Goal: Navigation & Orientation: Find specific page/section

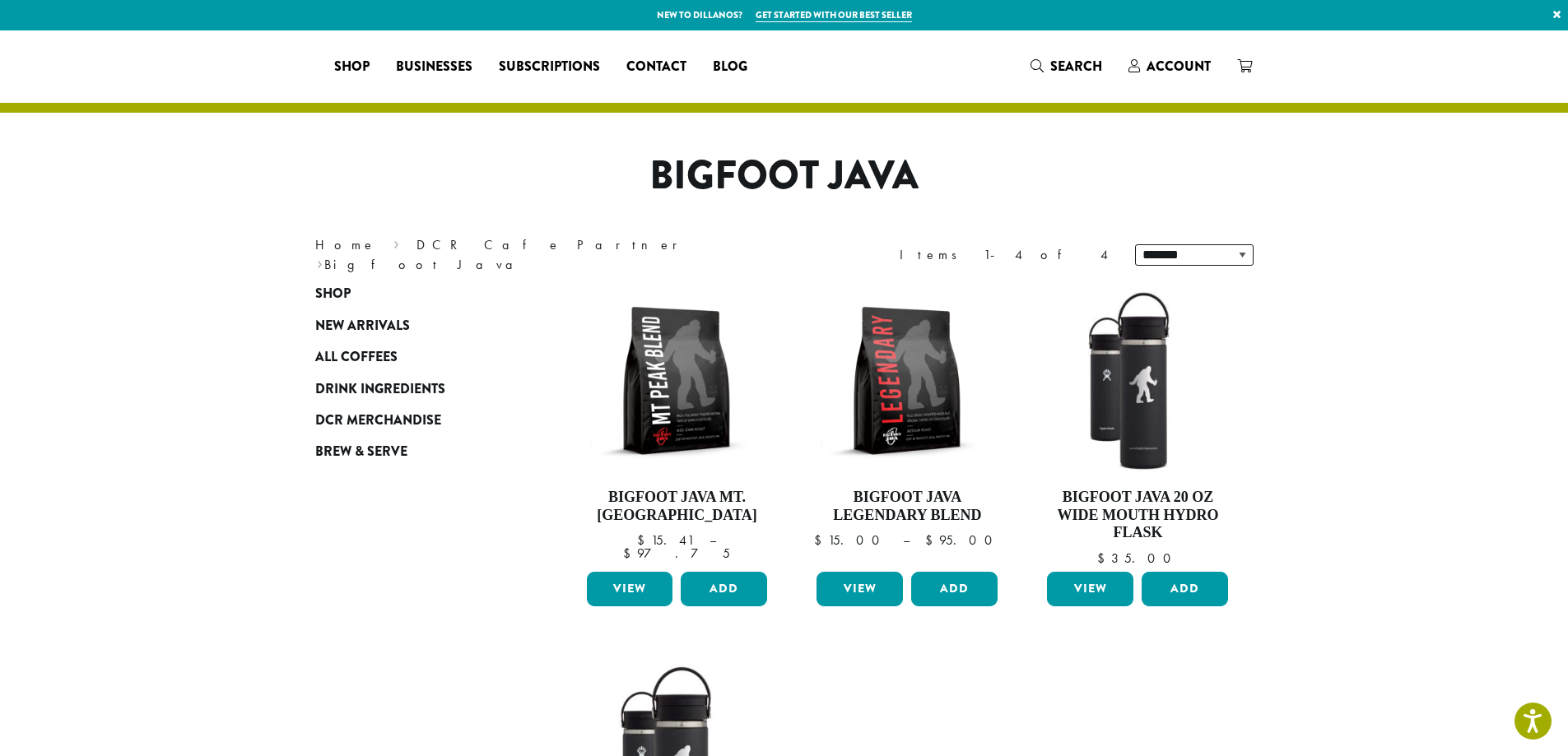
click at [376, 418] on span "DCR Merchandise" at bounding box center [377, 421] width 126 height 21
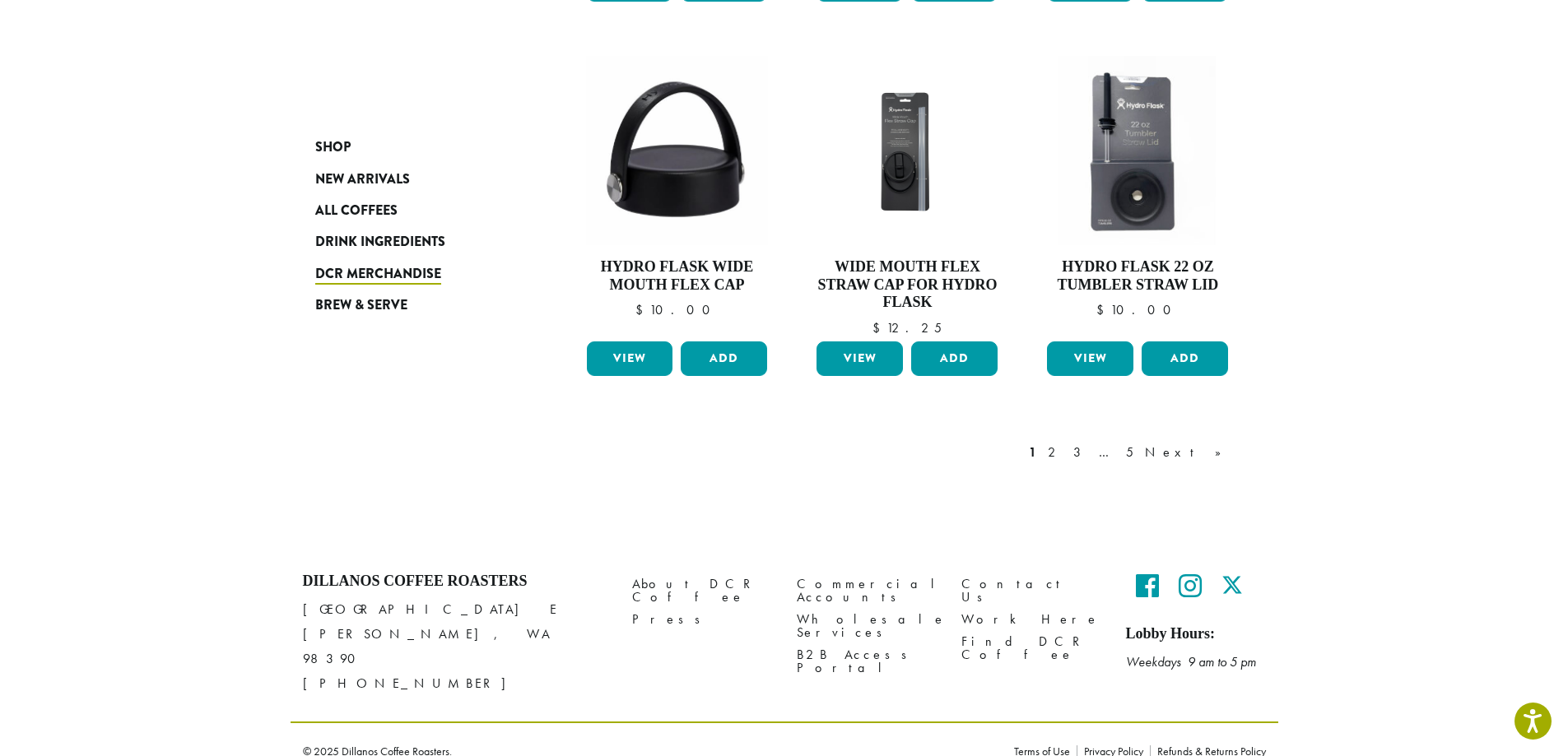
scroll to position [1369, 0]
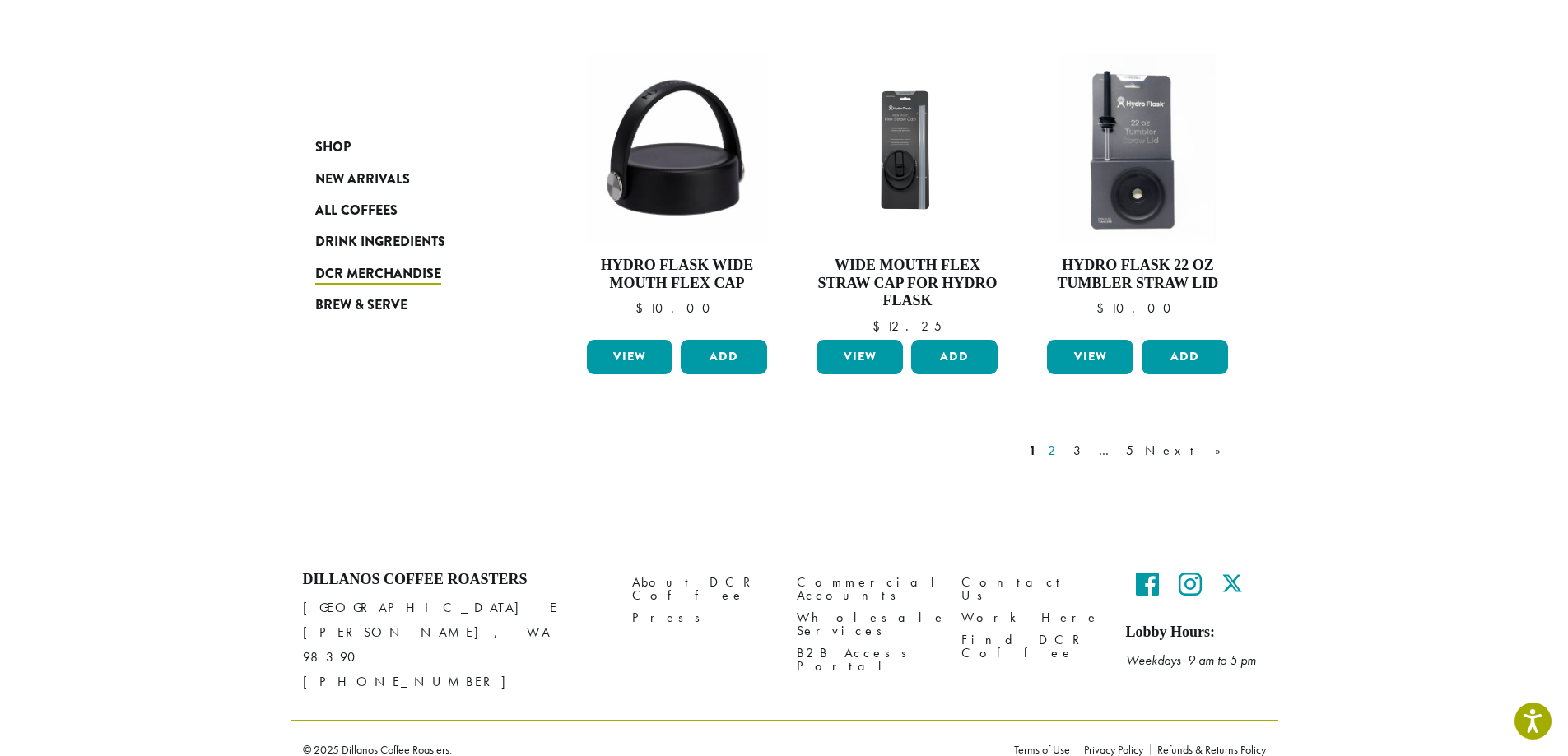
click at [1065, 454] on link "2" at bounding box center [1055, 451] width 21 height 20
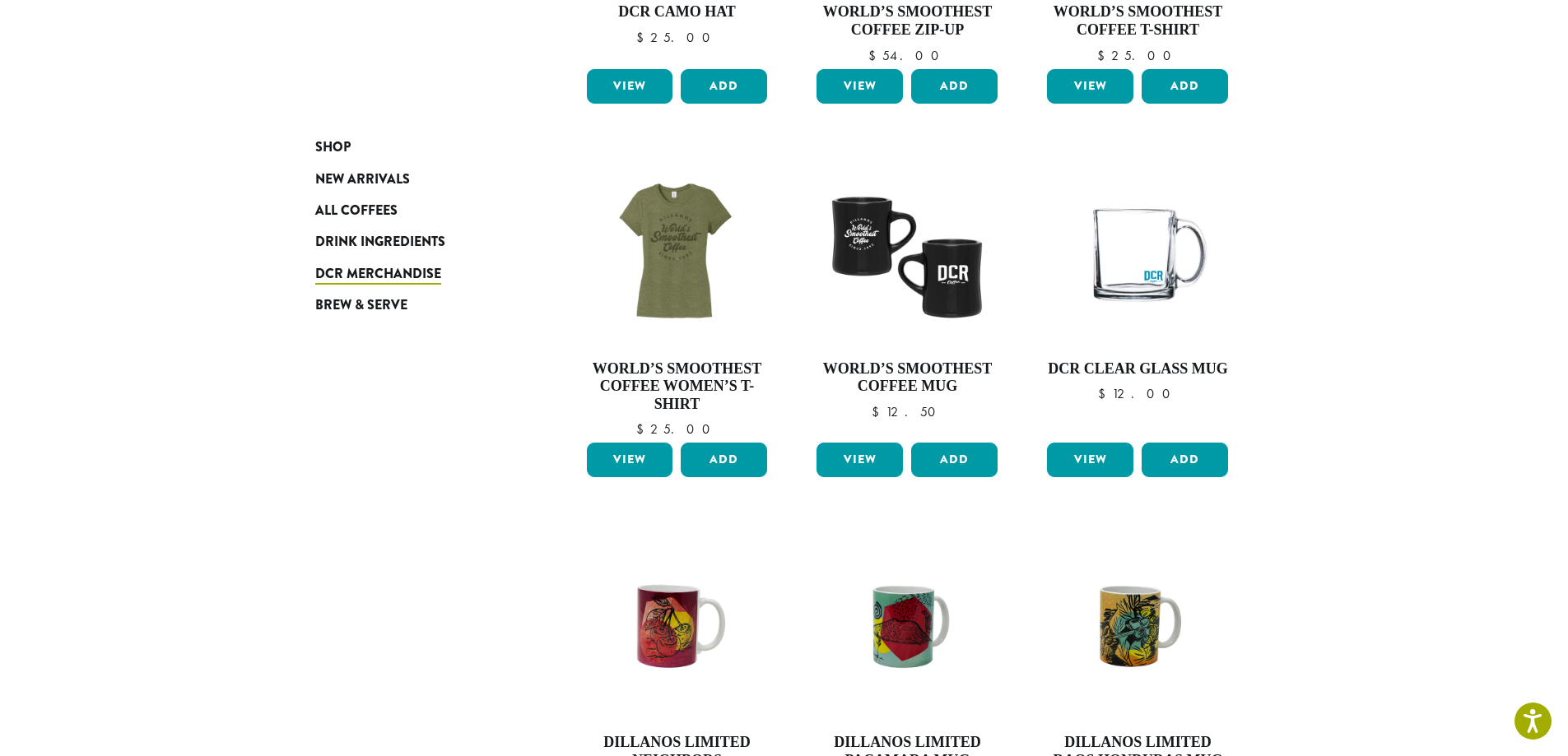
scroll to position [1171, 0]
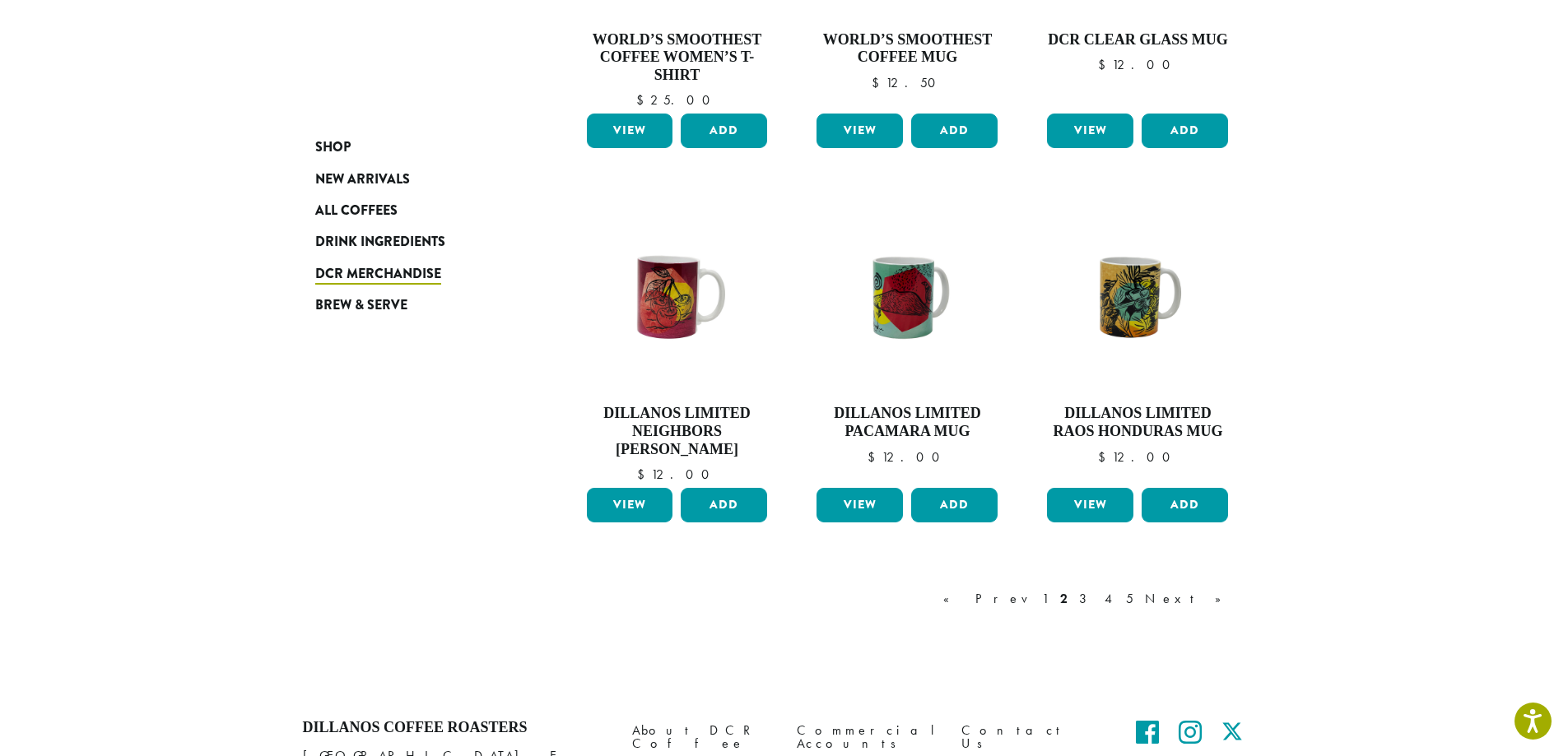
click at [1136, 603] on div "« Prev 1 2 3 4 5 Next »" at bounding box center [1090, 599] width 301 height 20
click at [1096, 597] on link "3" at bounding box center [1086, 599] width 21 height 20
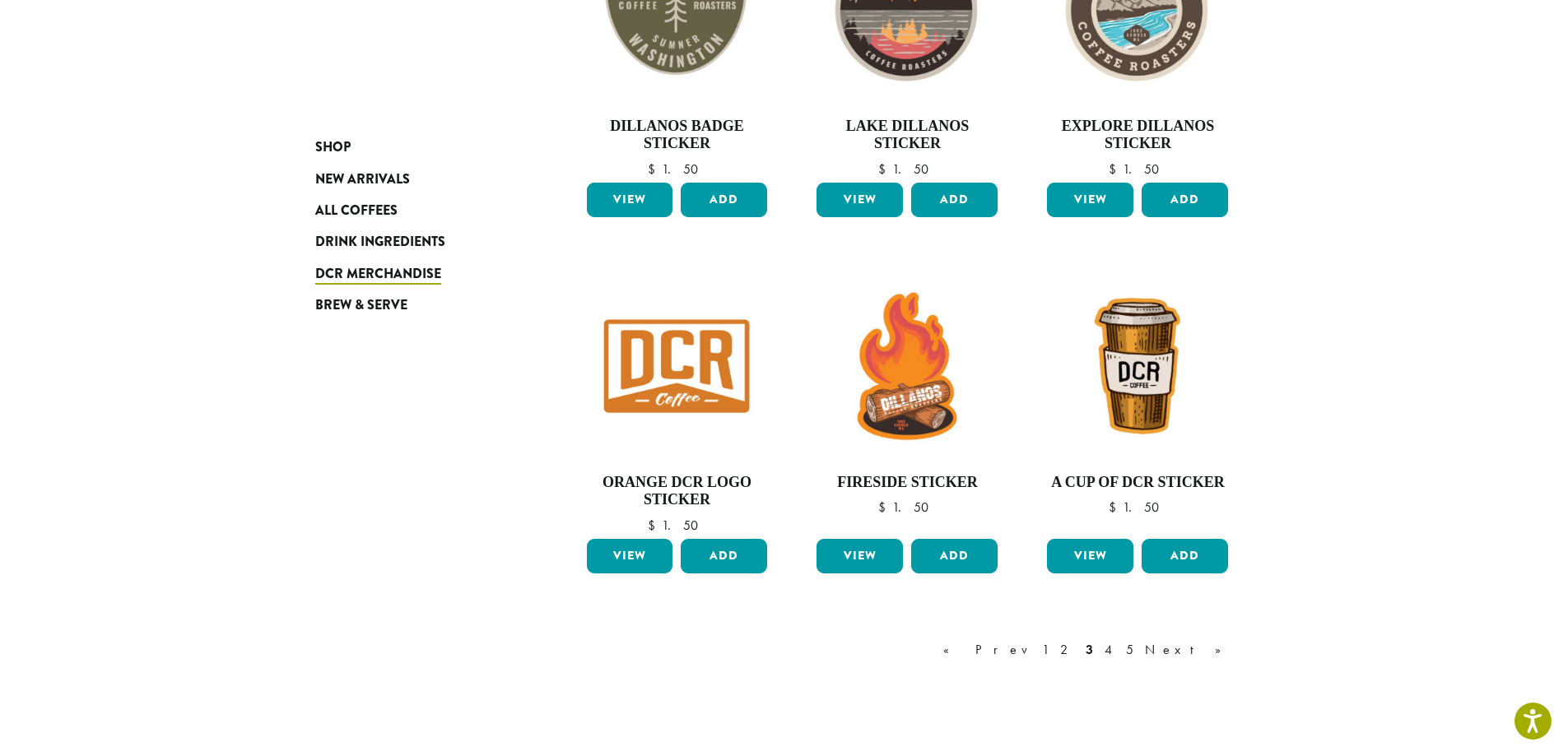
scroll to position [1253, 0]
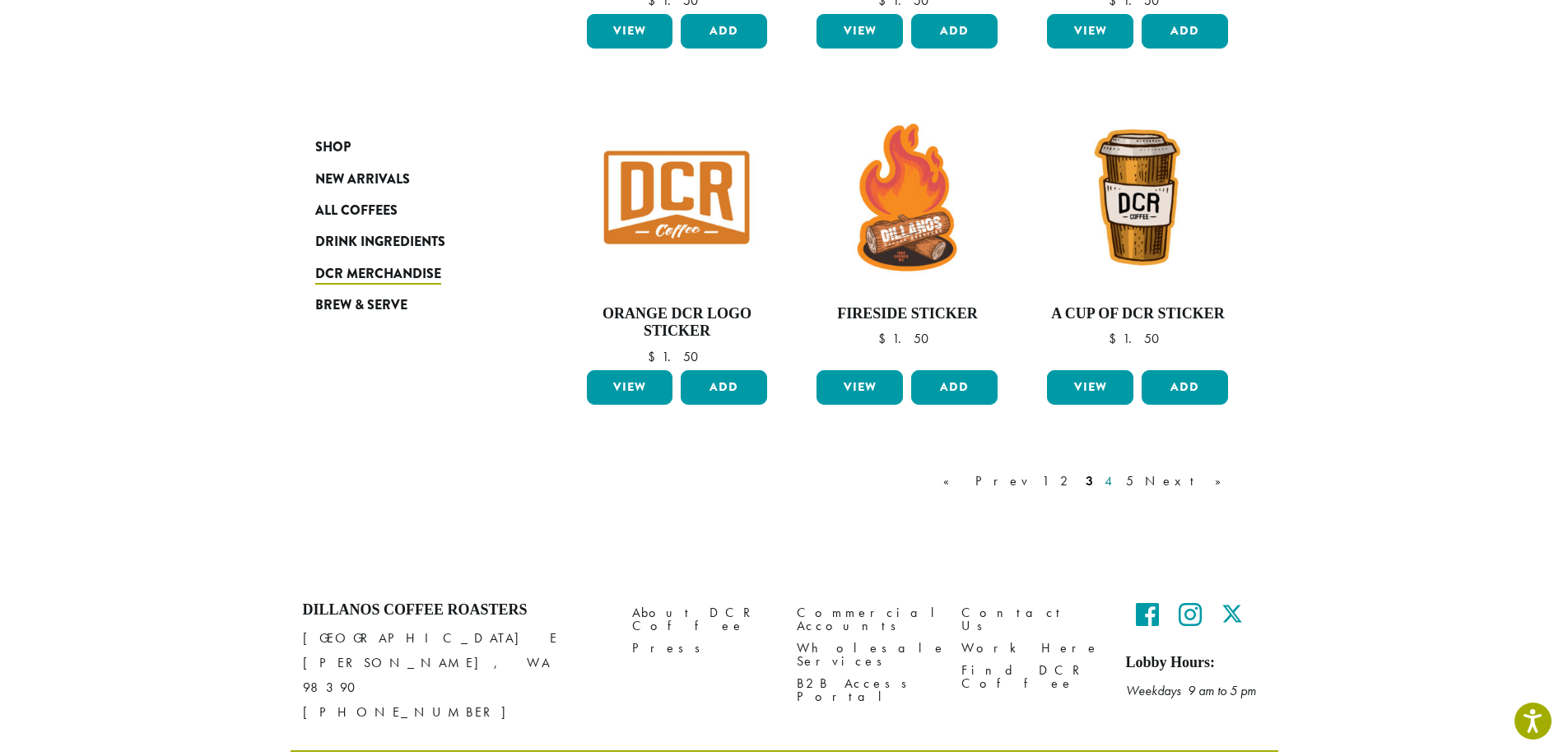
click at [1118, 483] on link "4" at bounding box center [1109, 481] width 16 height 20
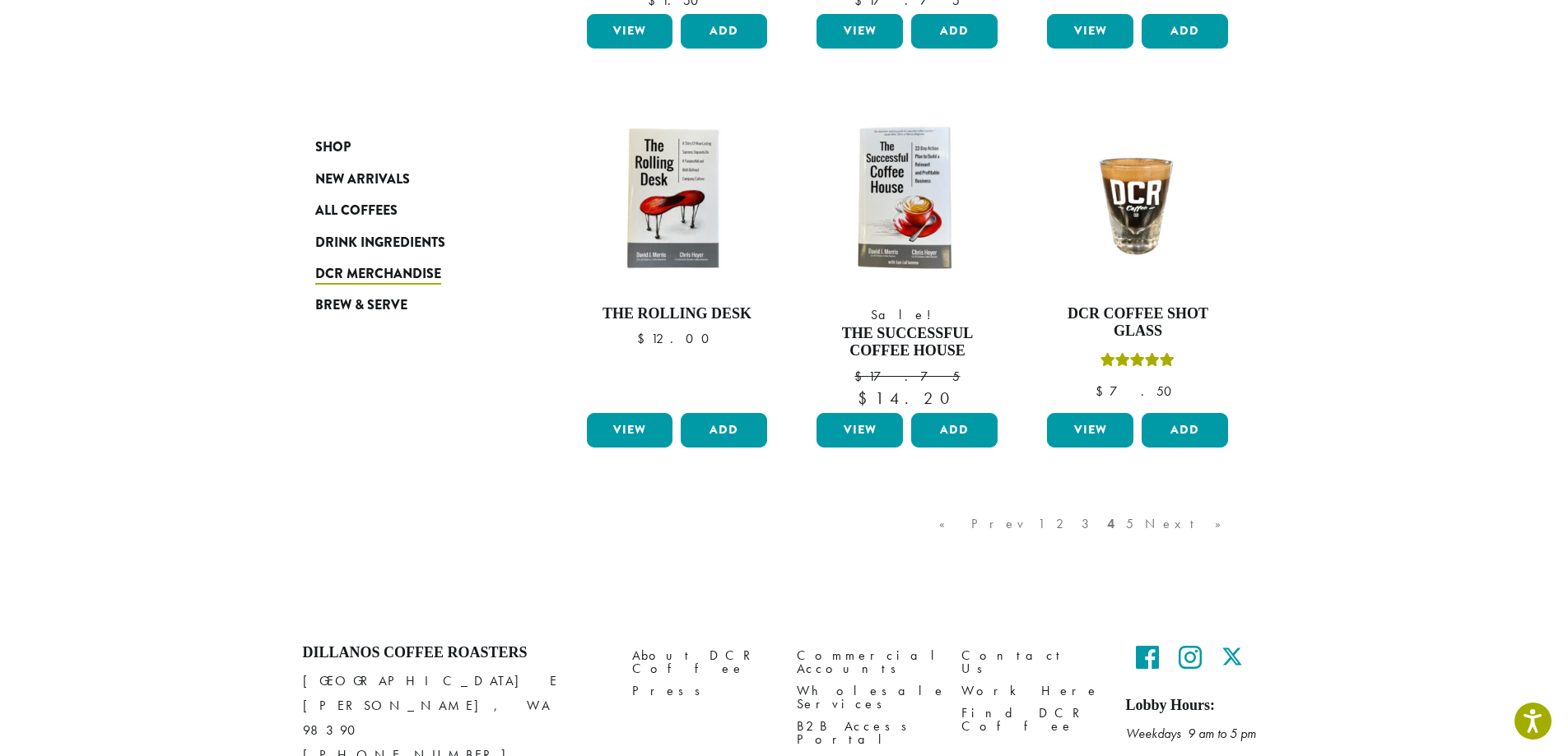
scroll to position [1171, 0]
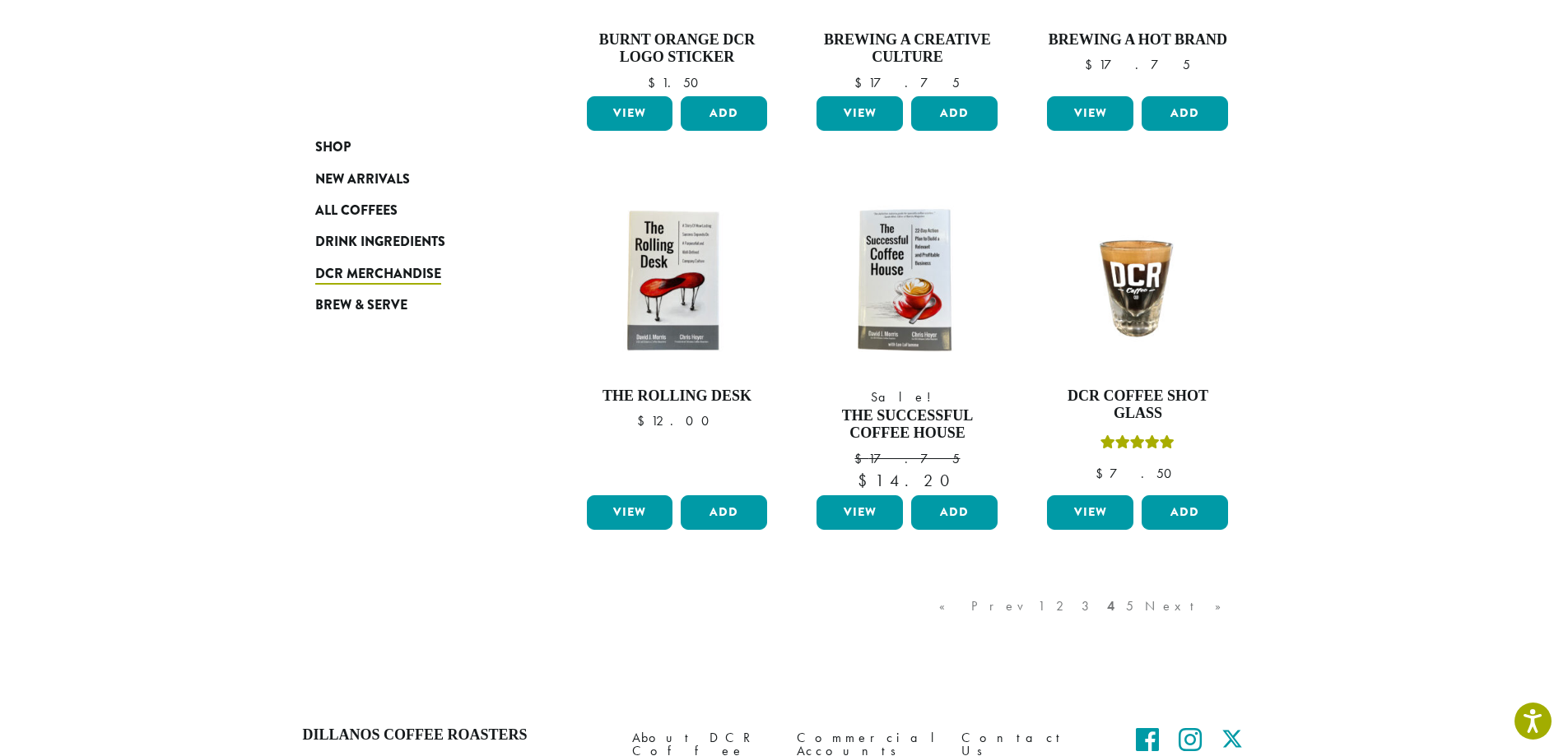
scroll to position [1326, 0]
